Goal: Information Seeking & Learning: Learn about a topic

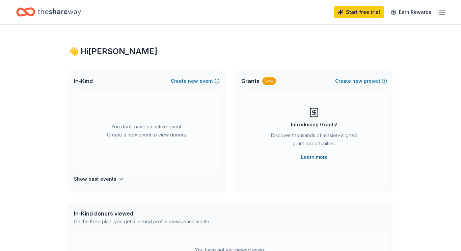
click at [314, 156] on link "Learn more" at bounding box center [314, 157] width 27 height 8
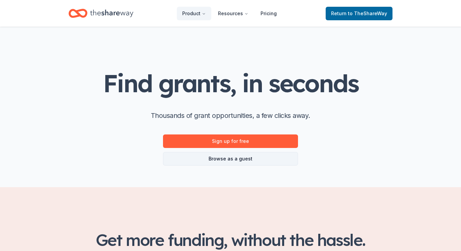
click at [248, 160] on link "Browse as a guest" at bounding box center [230, 158] width 135 height 13
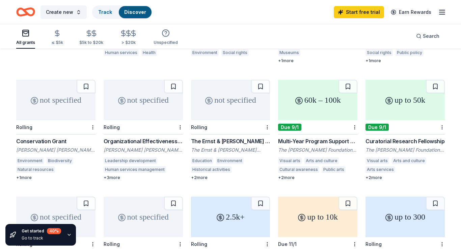
scroll to position [257, 0]
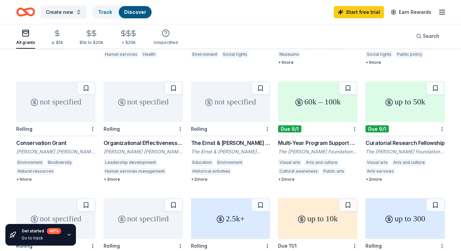
click at [147, 142] on div "Organizational Effectiveness Grant" at bounding box center [143, 143] width 79 height 8
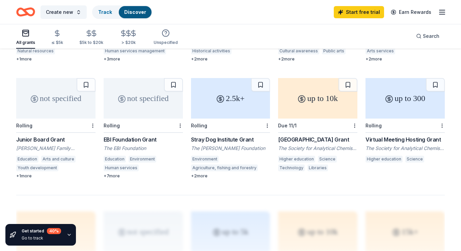
scroll to position [378, 0]
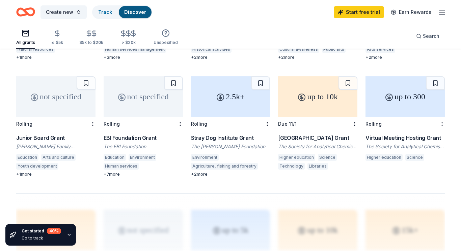
click at [117, 139] on div "EBI Foundation Grant" at bounding box center [143, 138] width 79 height 8
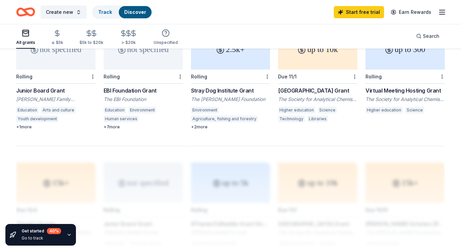
scroll to position [0, 0]
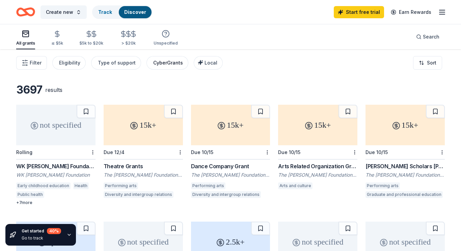
click at [166, 62] on div "CyberGrants" at bounding box center [168, 63] width 30 height 8
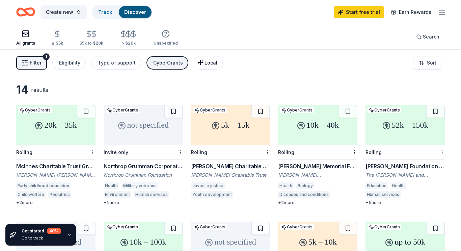
click at [205, 66] on div "Local" at bounding box center [208, 63] width 17 height 8
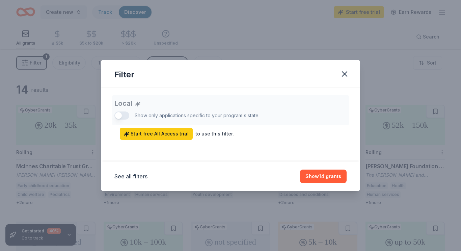
click at [126, 114] on div "Local Show only applications specific to your program's state. Start free All A…" at bounding box center [230, 117] width 232 height 45
click at [320, 180] on button "Show 14 grants" at bounding box center [323, 175] width 47 height 13
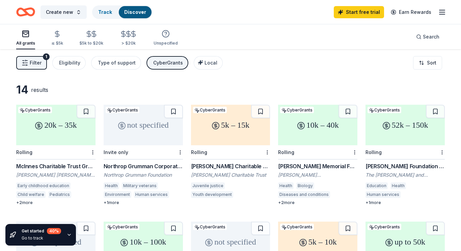
click at [24, 10] on icon "Home" at bounding box center [29, 11] width 10 height 7
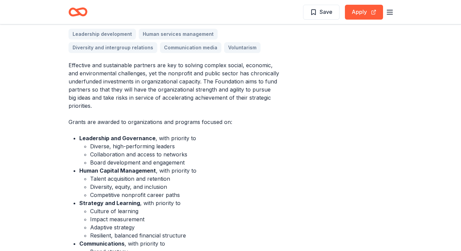
scroll to position [274, 0]
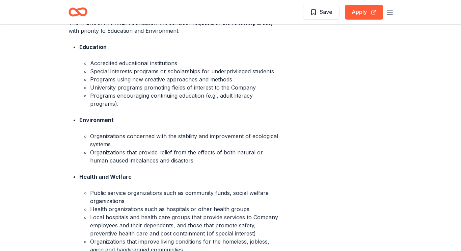
scroll to position [270, 0]
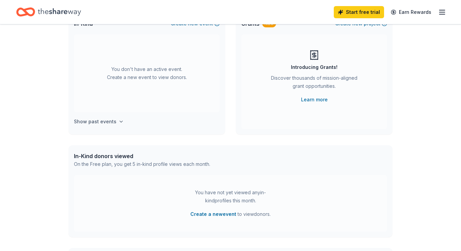
scroll to position [67, 0]
